Goal: Obtain resource: Obtain resource

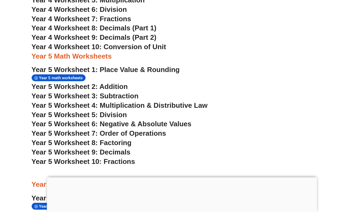
scroll to position [960, 0]
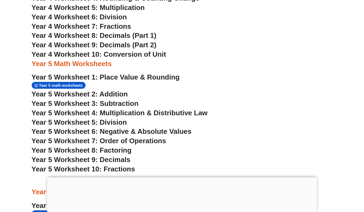
click at [162, 73] on span "Year 5 Worksheet 1: Place Value & Rounding" at bounding box center [105, 77] width 148 height 8
click at [123, 165] on span "Year 5 Worksheet 10: Fractions" at bounding box center [83, 169] width 104 height 8
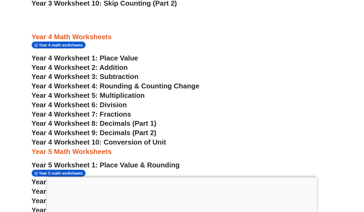
scroll to position [872, 0]
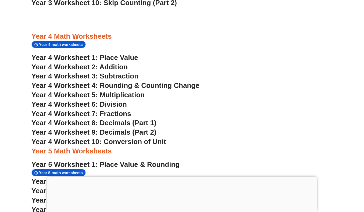
click at [92, 54] on span "Year 4 Worksheet 1: Place Value" at bounding box center [84, 58] width 107 height 8
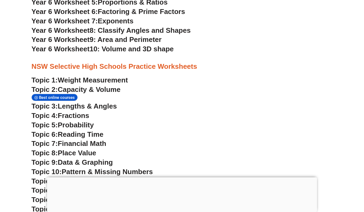
scroll to position [1210, 0]
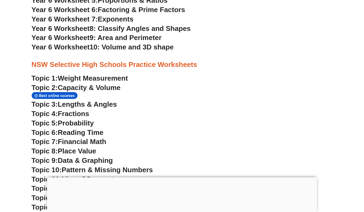
click at [118, 74] on span "Weight Measurement" at bounding box center [93, 78] width 70 height 8
click at [110, 84] on span "Capacity & Volume" at bounding box center [89, 88] width 63 height 8
click at [98, 100] on span "Lengths & Angles" at bounding box center [87, 104] width 59 height 8
click at [82, 110] on span "Fractions" at bounding box center [73, 114] width 31 height 8
click at [85, 119] on span "Probability" at bounding box center [76, 123] width 36 height 8
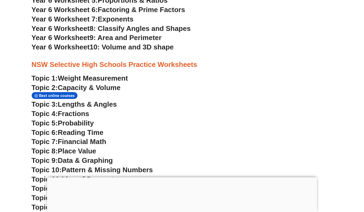
click at [83, 129] on span "Reading Time" at bounding box center [81, 133] width 46 height 8
click at [89, 138] on span "Financial Math" at bounding box center [82, 142] width 48 height 8
click at [88, 147] on span "Place Value" at bounding box center [77, 151] width 38 height 8
click at [99, 157] on span "Data & Graphing" at bounding box center [85, 161] width 55 height 8
click at [115, 166] on span "Pattern & Missing Numbers" at bounding box center [107, 170] width 91 height 8
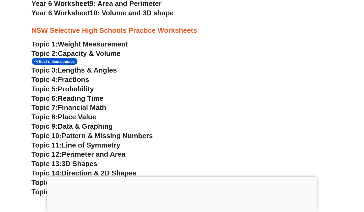
scroll to position [1263, 0]
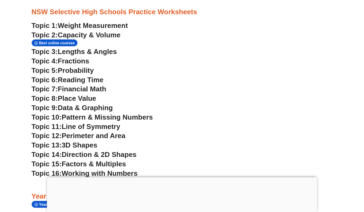
click at [99, 123] on span "Line of Symmetry" at bounding box center [91, 127] width 59 height 8
click at [113, 132] on span "Perimeter and Area" at bounding box center [94, 136] width 64 height 8
click at [93, 141] on span "3D Shapes" at bounding box center [80, 145] width 36 height 8
click at [93, 151] on span "Direction & 2D Shapes" at bounding box center [99, 155] width 75 height 8
click at [114, 160] on span "Factors & Multiples" at bounding box center [94, 164] width 65 height 8
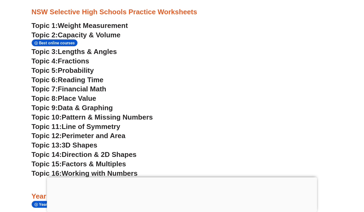
click at [121, 169] on span "Working with Numbers" at bounding box center [100, 173] width 76 height 8
